Goal: Download file/media

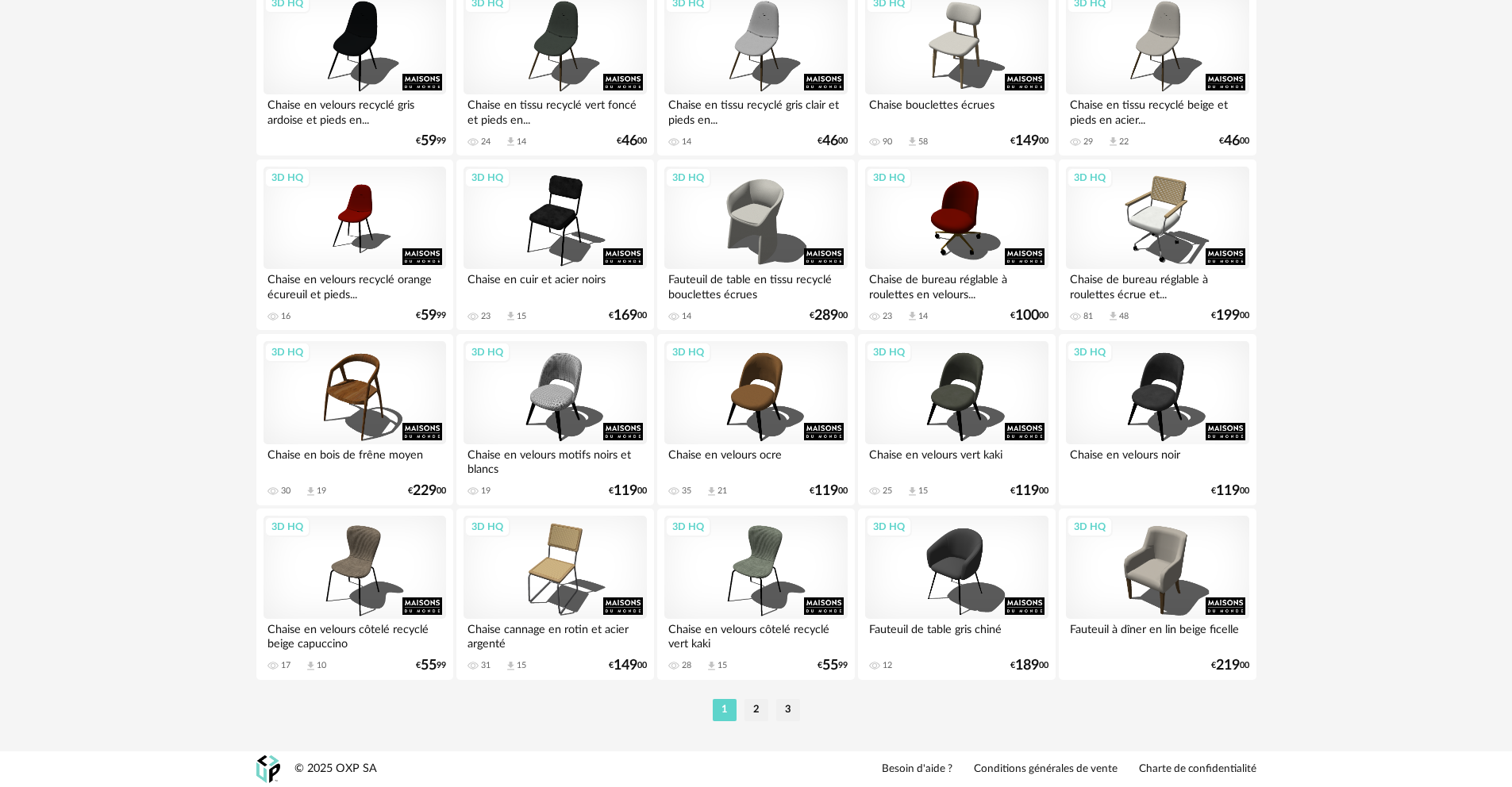
scroll to position [3129, 0]
click at [755, 709] on li "2" at bounding box center [756, 710] width 24 height 23
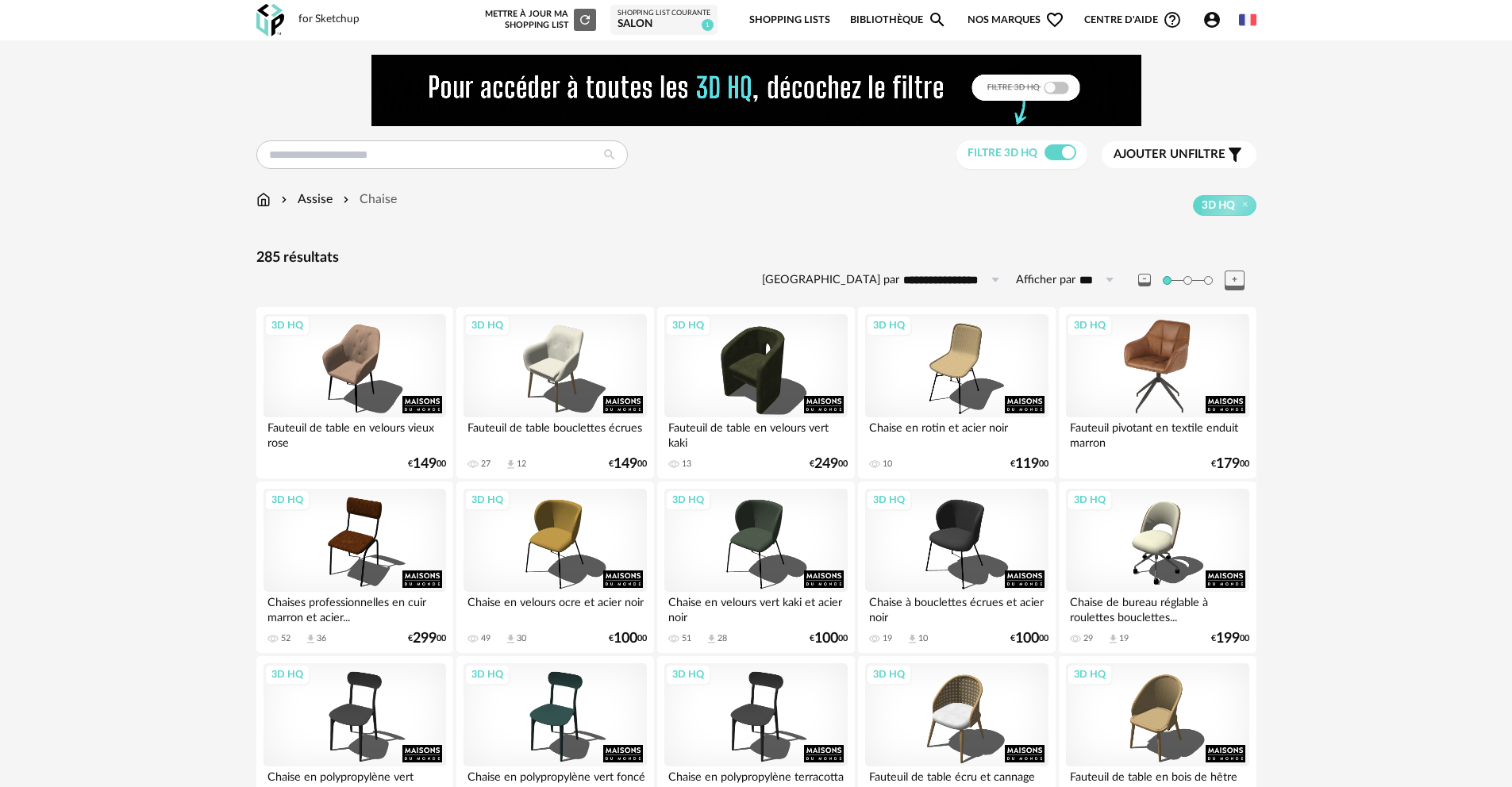
click at [1157, 348] on div "3D HQ" at bounding box center [1157, 365] width 183 height 103
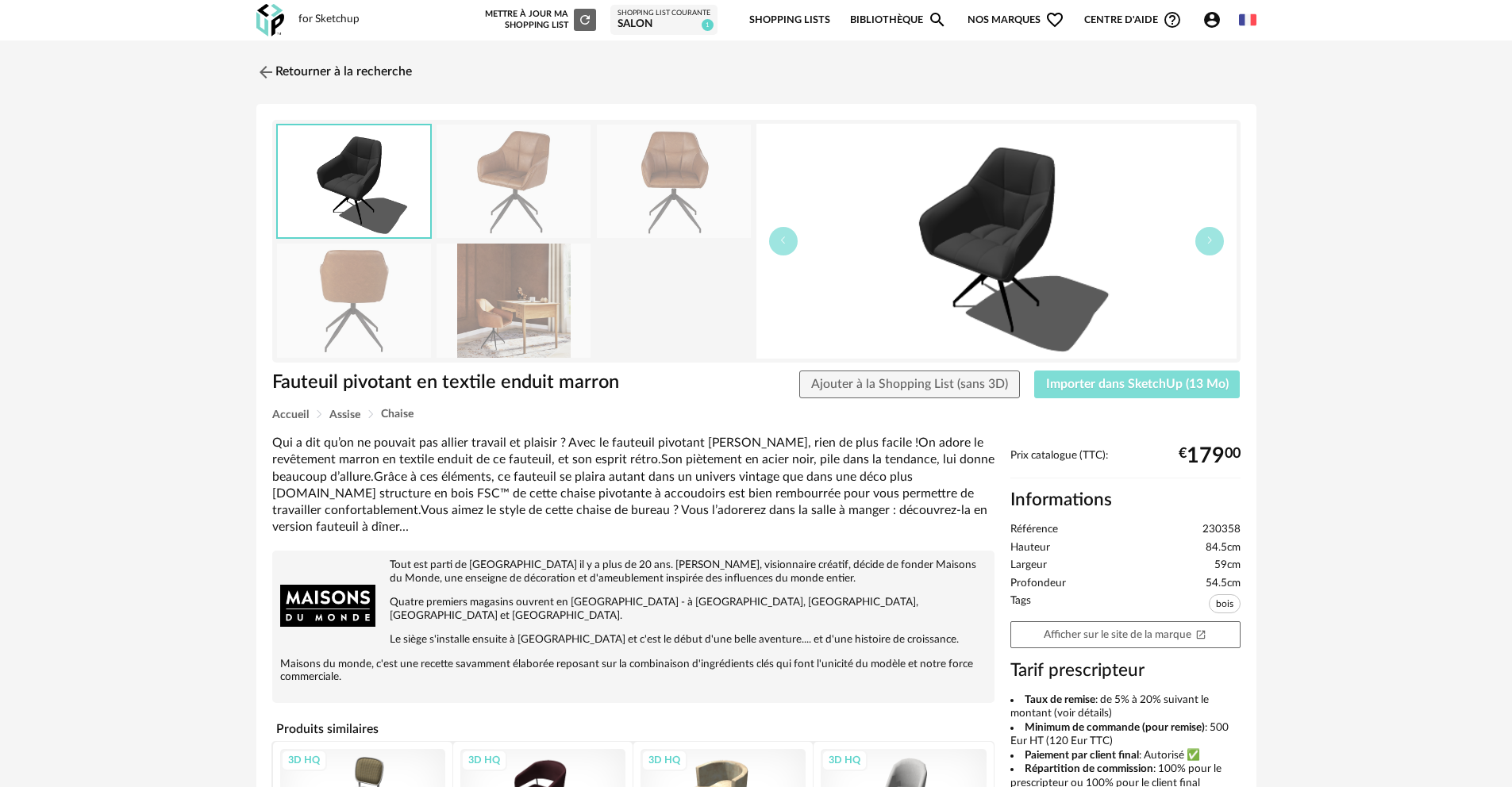
click at [1155, 388] on span "Importer dans SketchUp (13 Mo)" at bounding box center [1137, 384] width 183 height 13
